Goal: Book appointment/travel/reservation

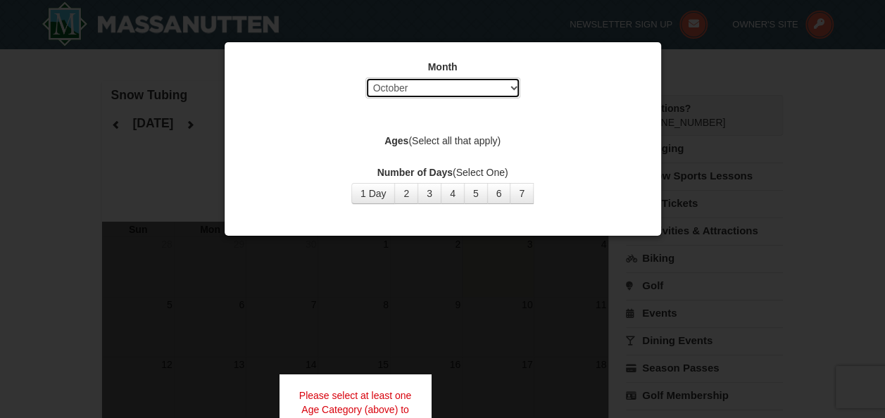
click at [511, 89] on select "Select October November December January February March April May June July Aug…" at bounding box center [442, 87] width 155 height 21
select select "12"
click at [365, 77] on select "Select October November December January February March April May June July Aug…" at bounding box center [442, 87] width 155 height 21
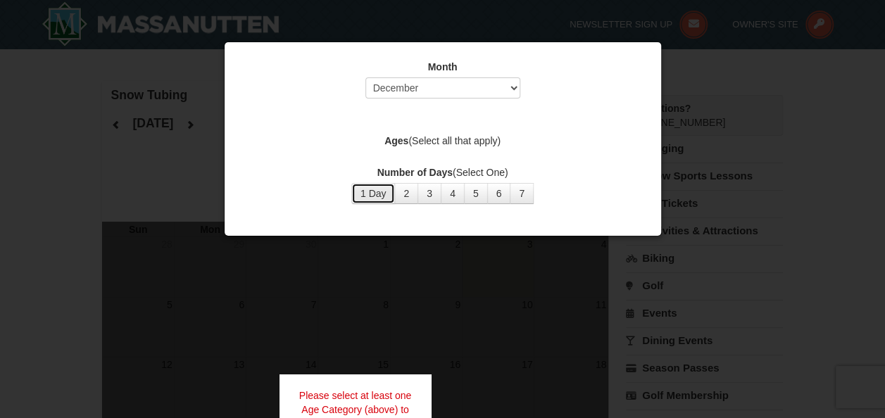
click at [376, 196] on button "1 Day" at bounding box center [373, 193] width 44 height 21
click at [173, 180] on div at bounding box center [442, 209] width 885 height 418
click at [447, 138] on label "Ages (Select all that apply)" at bounding box center [442, 141] width 401 height 14
click at [407, 139] on label "Ages (Select all that apply)" at bounding box center [442, 141] width 401 height 14
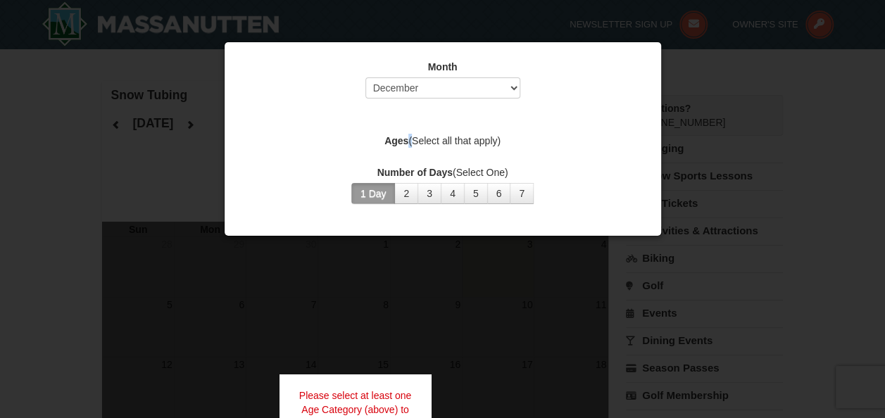
click at [407, 139] on label "Ages (Select all that apply)" at bounding box center [442, 141] width 401 height 14
click at [198, 158] on div at bounding box center [442, 209] width 885 height 418
